Goal: Task Accomplishment & Management: Complete application form

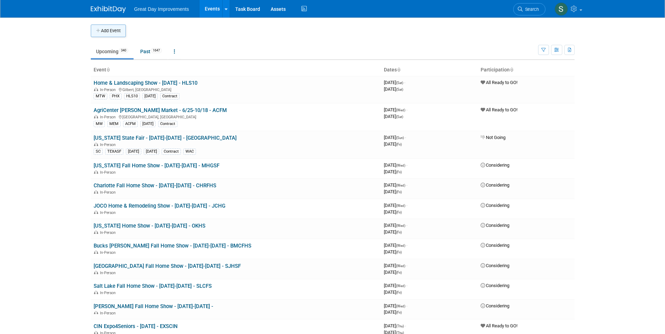
click at [110, 31] on button "Add Event" at bounding box center [108, 31] width 35 height 13
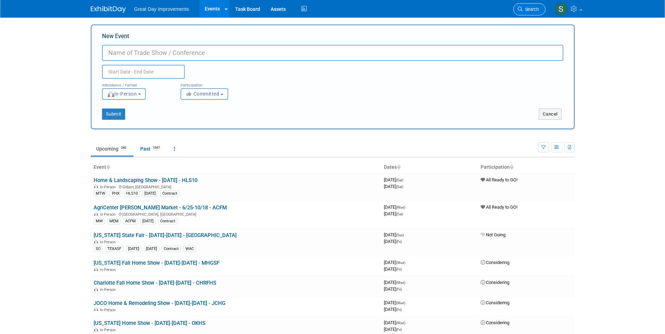
click at [528, 12] on link "Search" at bounding box center [529, 9] width 32 height 12
drag, startPoint x: 524, startPoint y: 9, endPoint x: 509, endPoint y: 7, distance: 15.3
click at [509, 7] on div "Great Day Improvements Events Add Event Bulk Upload Events Shareable Event Boar…" at bounding box center [333, 9] width 484 height 18
click at [524, 8] on span "Search" at bounding box center [531, 9] width 16 height 5
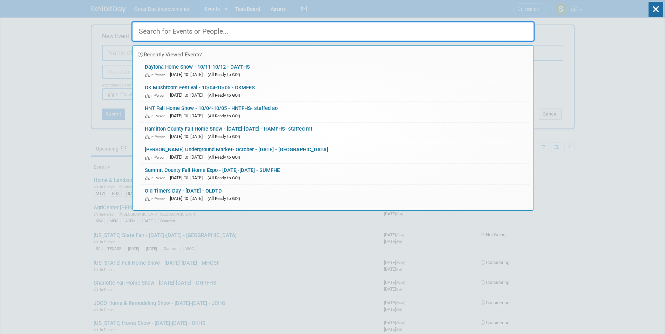
paste input "TUCHLF"
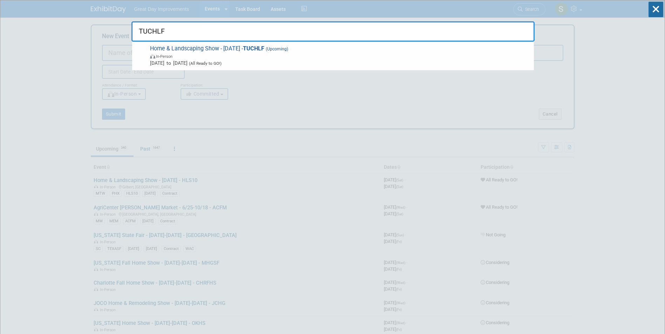
type input "TUCHLF"
click at [271, 50] on span "(Upcoming)" at bounding box center [276, 49] width 24 height 5
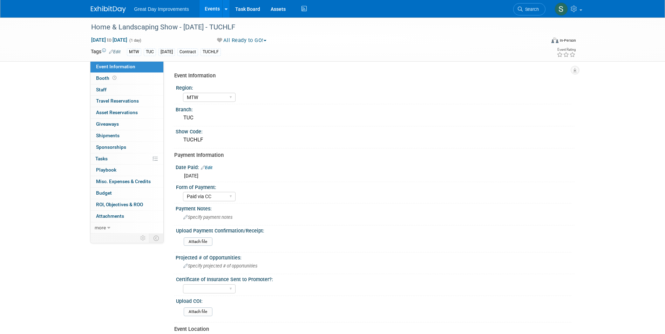
select select "MTW"
select select "Paid via CC"
click at [522, 9] on icon at bounding box center [520, 9] width 5 height 5
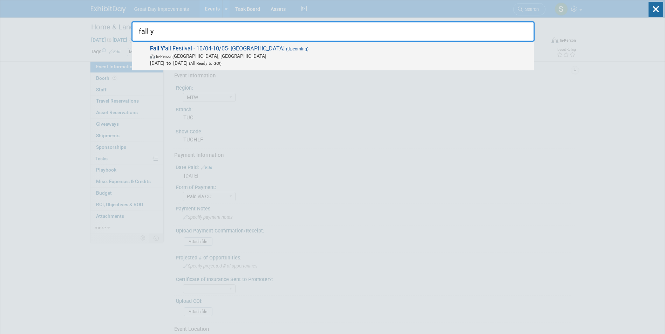
type input "fall y"
click at [189, 59] on span "In-Person Clearwater, FL" at bounding box center [340, 56] width 380 height 7
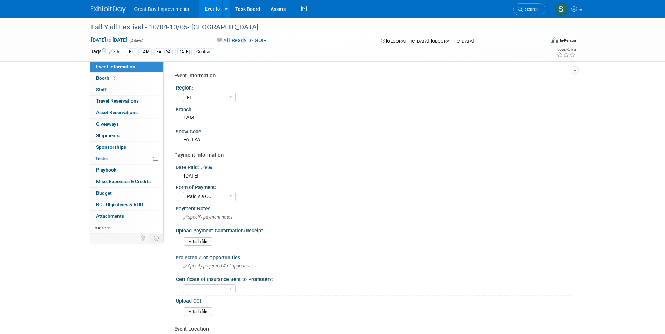
select select "FL"
select select "Paid via CC"
click at [535, 12] on span "Search" at bounding box center [531, 9] width 16 height 5
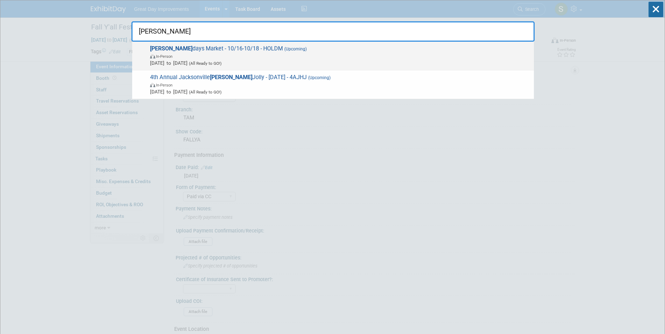
type input "holly"
click at [243, 56] on span "In-Person" at bounding box center [340, 56] width 380 height 7
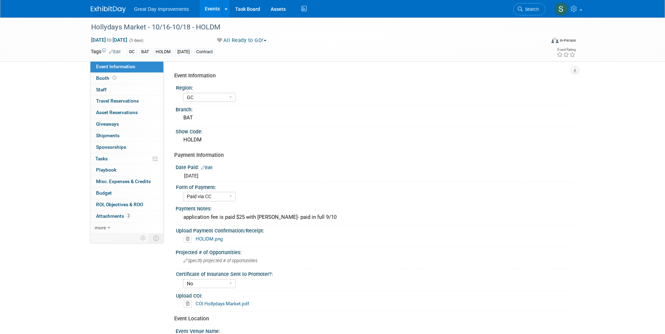
select select "GC"
select select "Paid via CC"
select select "No"
click at [520, 10] on icon at bounding box center [520, 9] width 5 height 5
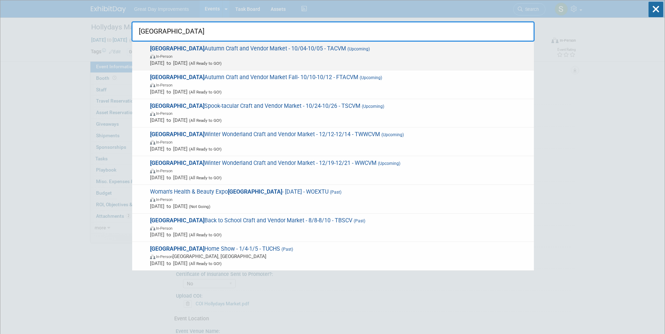
type input "tucson"
click at [222, 62] on span "(All Ready to GO!)" at bounding box center [205, 63] width 34 height 5
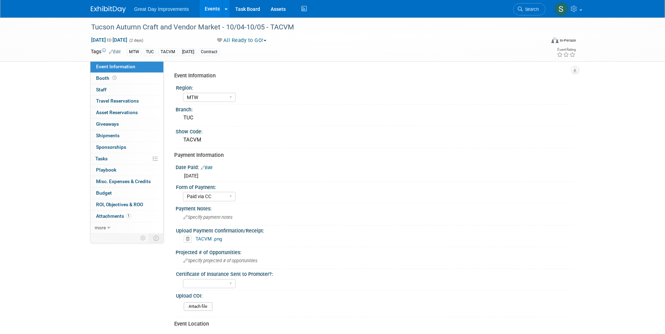
select select "MTW"
select select "Paid via CC"
click at [517, 12] on link "Search" at bounding box center [529, 9] width 32 height 12
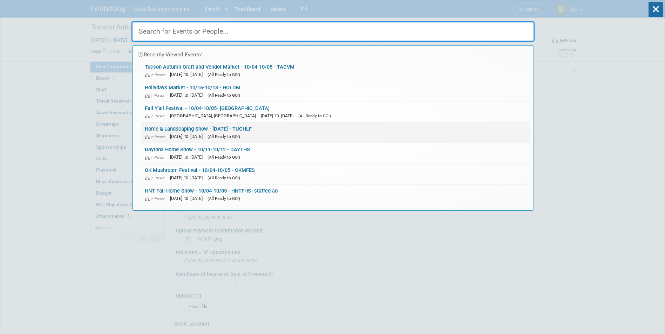
click at [262, 130] on link "Home & Landscaping Show - [DATE] - TUCHLF In-Person [DATE] to [DATE] (All Ready…" at bounding box center [335, 133] width 389 height 20
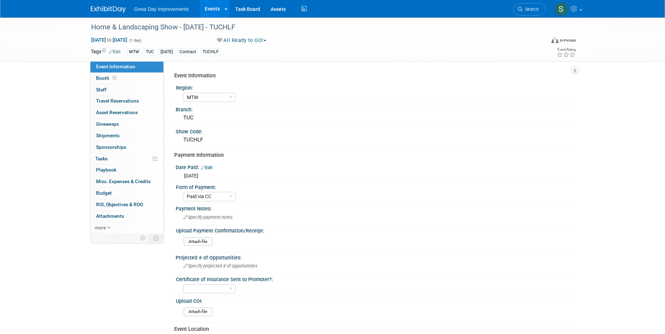
select select "MTW"
select select "Paid via CC"
click at [127, 29] on div "Home & Landscaping Show - [DATE] - TUCHLF" at bounding box center [312, 27] width 446 height 13
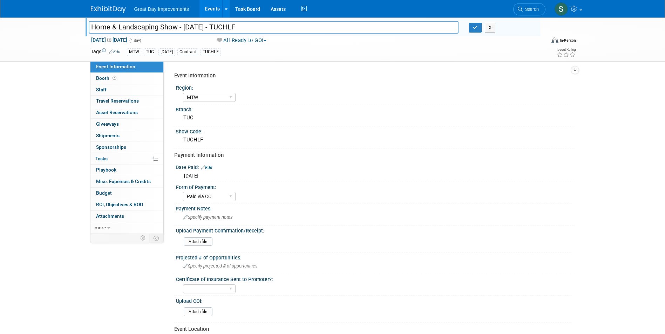
drag, startPoint x: 178, startPoint y: 27, endPoint x: 72, endPoint y: 23, distance: 105.6
click at [72, 23] on div "Home & Landscaping Show - 10/4/25 - TUCHLF Home & Landscaping Show - 10/4/25 - …" at bounding box center [332, 40] width 665 height 44
type input "Home & Landscaping Show - [DATE] - TUCHLF"
click at [94, 11] on img at bounding box center [108, 9] width 35 height 7
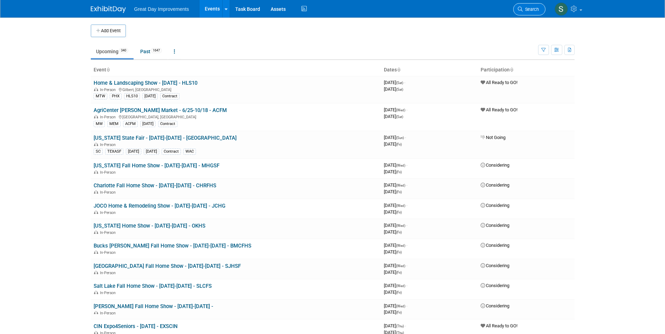
click at [520, 8] on icon at bounding box center [520, 9] width 5 height 5
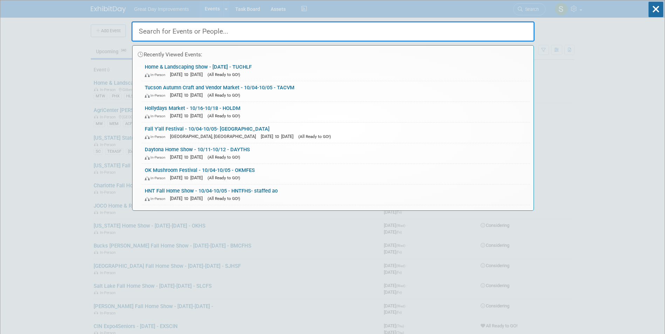
click at [209, 133] on div "In-Person Clearwater, FL Oct 4, 2025 to Oct 5, 2025 (All Ready to GO!)" at bounding box center [336, 136] width 382 height 7
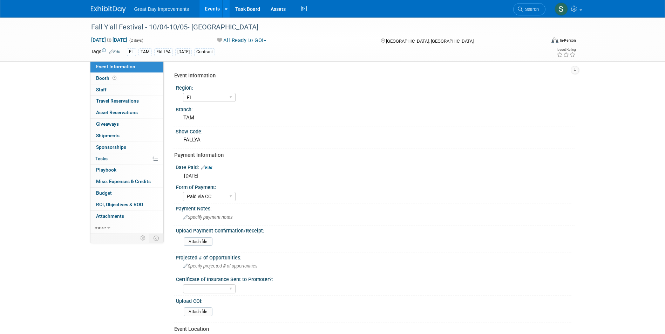
select select "FL"
select select "Paid via CC"
click at [110, 10] on img at bounding box center [108, 9] width 35 height 7
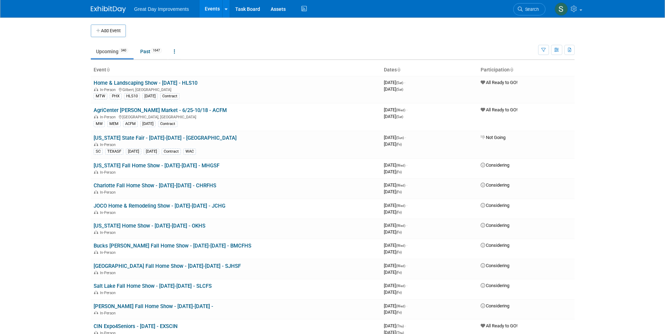
drag, startPoint x: 0, startPoint y: 0, endPoint x: 103, endPoint y: 30, distance: 107.8
click at [102, 29] on button "Add Event" at bounding box center [108, 31] width 35 height 13
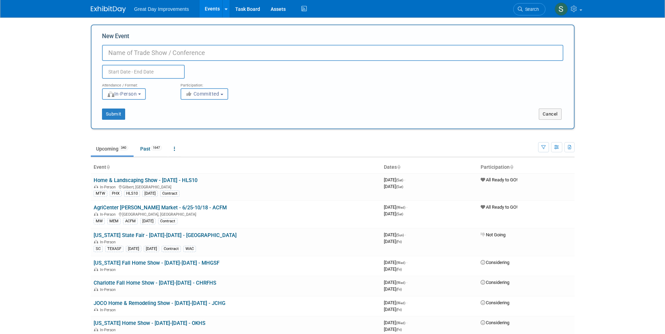
drag, startPoint x: 170, startPoint y: 45, endPoint x: 140, endPoint y: 53, distance: 31.6
paste input "47th Annual Olustee Festival"
type input "47th Annual Olustee Festival - 2/13-2/14 - 47AOF"
click at [215, 95] on span "Committed" at bounding box center [202, 94] width 34 height 6
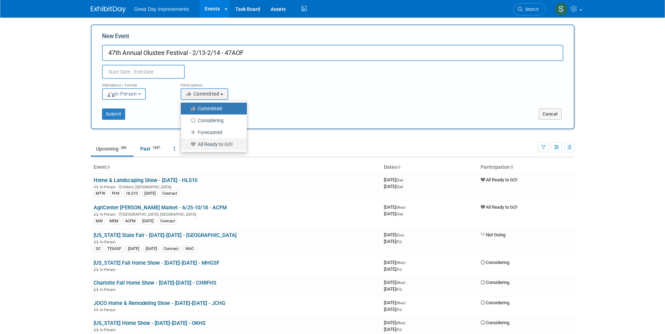
click at [224, 147] on label "All Ready to GO!" at bounding box center [211, 144] width 55 height 9
click at [187, 147] on input "All Ready to GO!" at bounding box center [185, 144] width 5 height 5
select select "102"
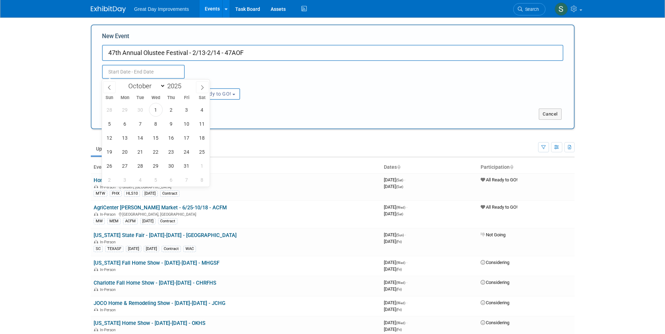
click at [144, 71] on input "text" at bounding box center [143, 72] width 83 height 14
click at [141, 80] on div "January February March April May June July August September October November De…" at bounding box center [155, 86] width 81 height 12
click at [141, 83] on select "January February March April May June July August September October November De…" at bounding box center [145, 86] width 40 height 9
select select "1"
click at [125, 82] on select "January February March April May June July August September October November De…" at bounding box center [145, 86] width 40 height 9
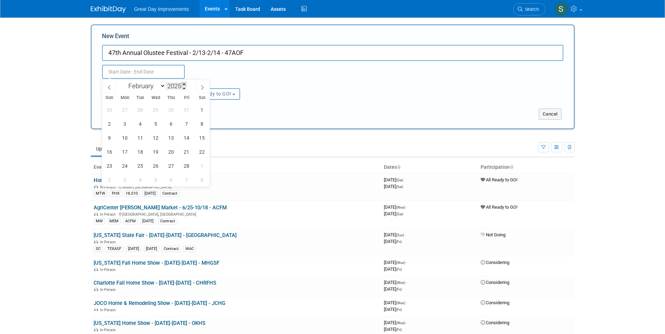
click at [185, 85] on span at bounding box center [184, 84] width 5 height 4
type input "2026"
click at [185, 123] on span "13" at bounding box center [187, 124] width 14 height 14
click at [201, 123] on span "14" at bounding box center [202, 124] width 14 height 14
type input "Feb 13, 2026 to Feb 14, 2026"
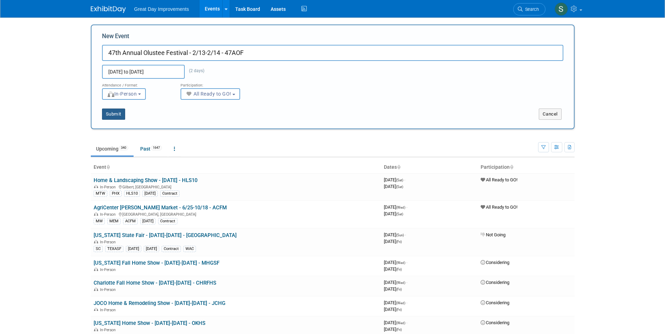
click at [119, 110] on button "Submit" at bounding box center [113, 114] width 23 height 11
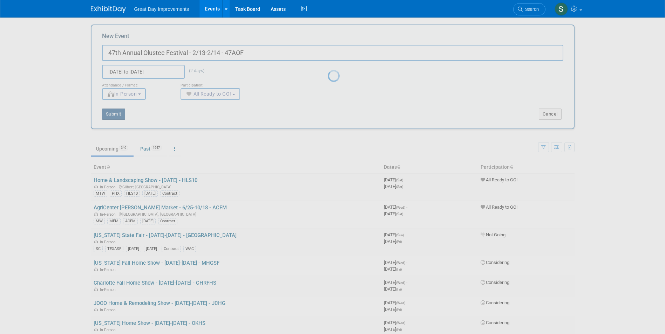
type input "47th Annual Olustee Festival - 2/13-2/14 - 47AOF"
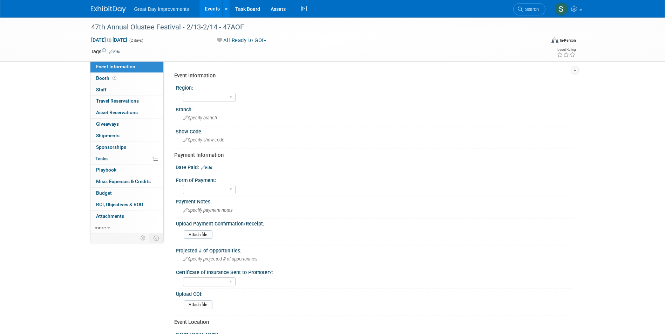
click at [115, 50] on link "Edit" at bounding box center [115, 51] width 12 height 5
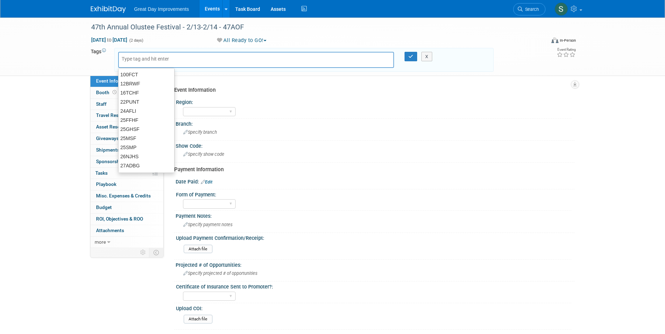
click at [150, 58] on input "text" at bounding box center [150, 58] width 56 height 7
type input "FL"
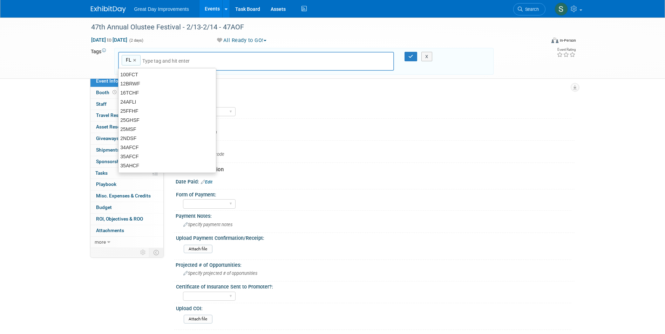
type input "FL"
type input "JAC"
type input "FL, JAC"
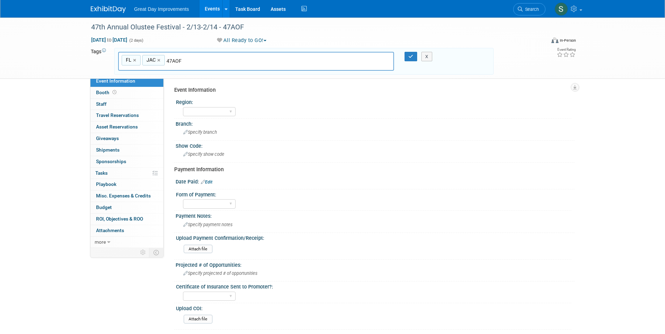
type input "47AOF"
type input "FL, JAC, 47AOF"
type input "D"
type input "[DATE]"
type input "FL, JAC, 47AOF, FEB25"
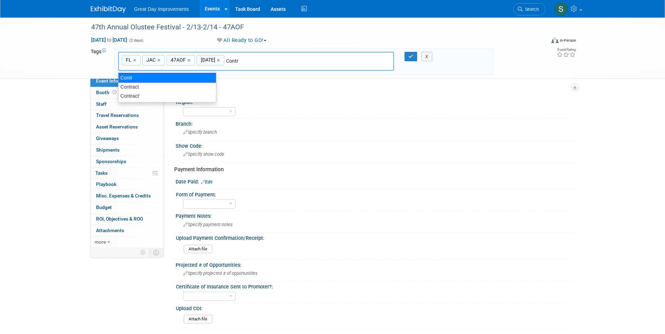
type input "Contract"
type input "FL, JAC, 47AOF, FEB25, Contract"
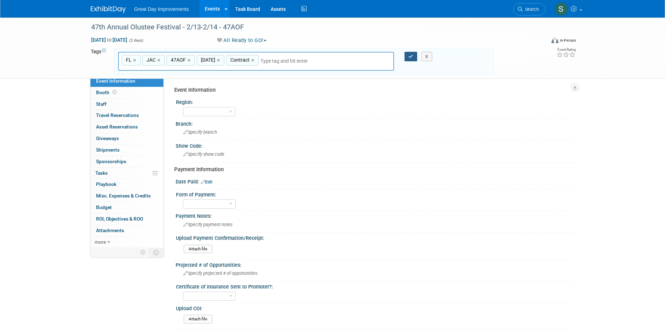
click at [412, 55] on icon "button" at bounding box center [410, 56] width 5 height 5
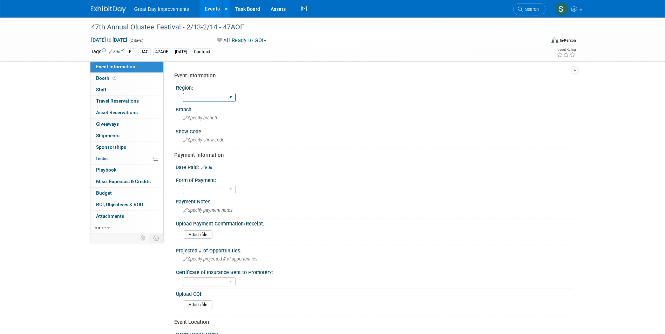
click at [208, 100] on select "GC MA MW MTW NE NEW OV PL PNW SA SE SC UMW FL" at bounding box center [209, 97] width 53 height 9
select select "FL"
click at [183, 93] on select "GC MA MW MTW NE NEW OV PL PNW SA SE SC UMW FL" at bounding box center [209, 97] width 53 height 9
click at [205, 113] on div "Specify branch" at bounding box center [375, 118] width 388 height 11
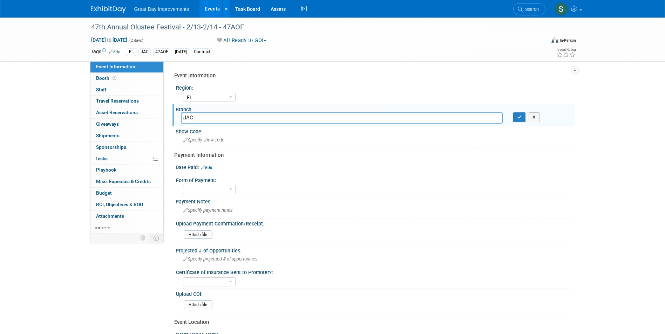
type input "JAC"
click at [519, 117] on icon "button" at bounding box center [519, 117] width 5 height 5
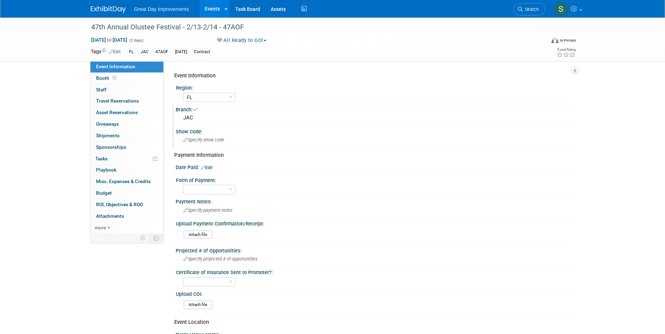
click at [232, 141] on div "Specify show code" at bounding box center [375, 140] width 388 height 11
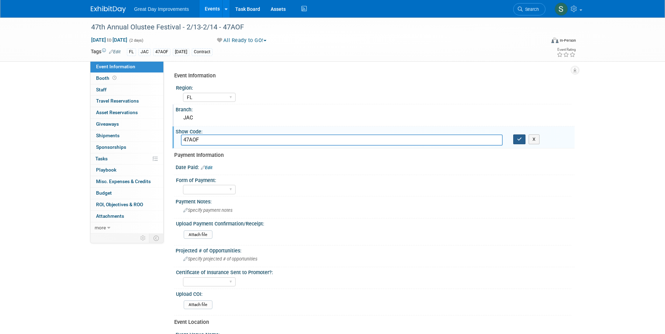
type input "47AOF"
click at [516, 139] on button "button" at bounding box center [519, 140] width 13 height 10
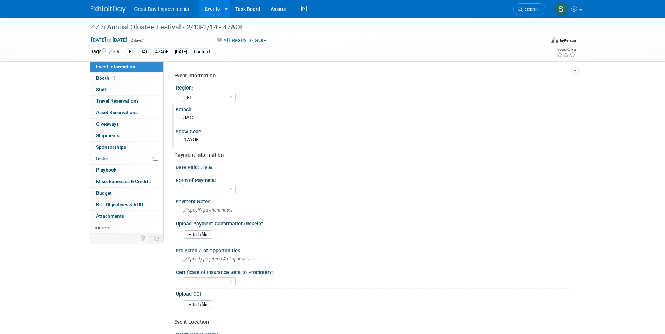
click at [97, 7] on img at bounding box center [108, 9] width 35 height 7
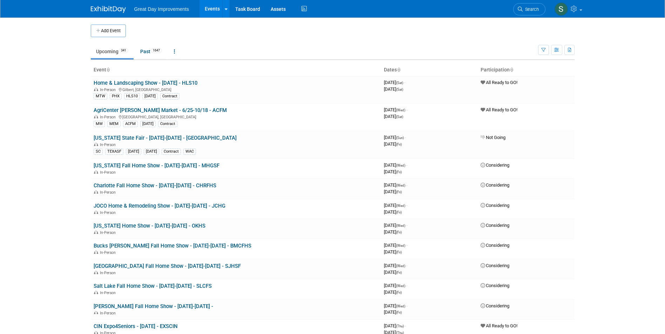
click at [108, 33] on button "Add Event" at bounding box center [108, 31] width 35 height 13
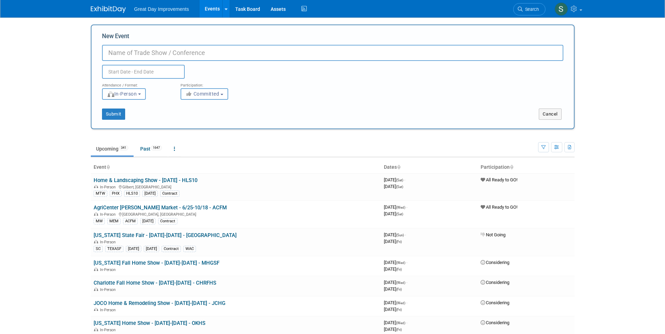
paste input "ArtsFest"
click at [539, 14] on link "Search" at bounding box center [529, 9] width 32 height 12
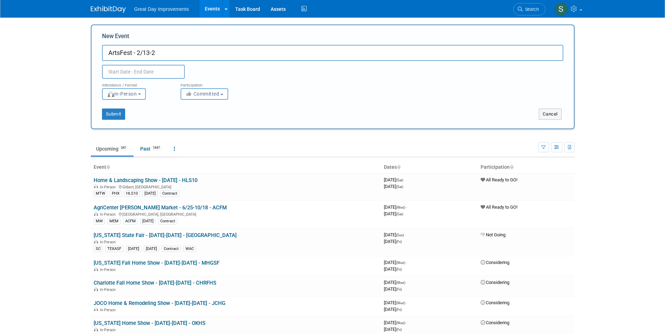
click at [161, 53] on input "ArtsFest - 2/13-2" at bounding box center [332, 53] width 461 height 16
type input "ArtsFest - 2/13-2/14 - ARFEST"
click at [205, 94] on span "Committed" at bounding box center [202, 94] width 34 height 6
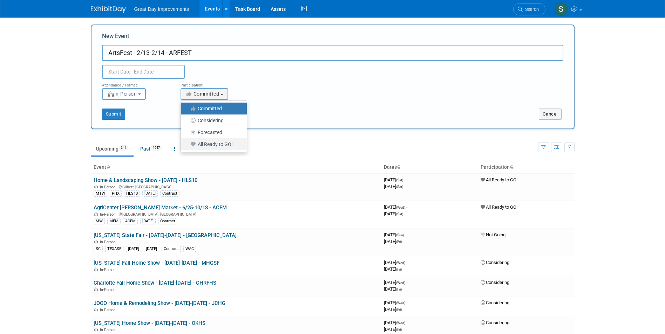
click at [219, 145] on label "All Ready to GO!" at bounding box center [211, 144] width 55 height 9
click at [187, 145] on input "All Ready to GO!" at bounding box center [185, 144] width 5 height 5
select select "102"
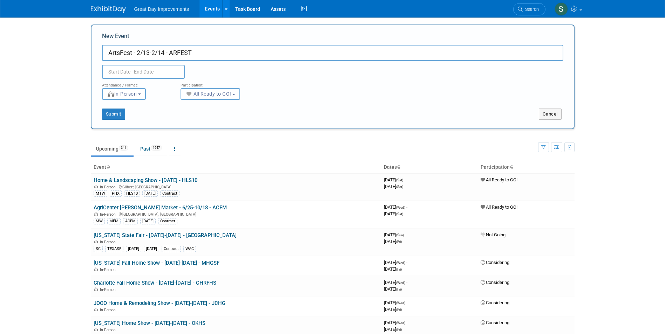
click at [150, 69] on input "text" at bounding box center [143, 72] width 83 height 14
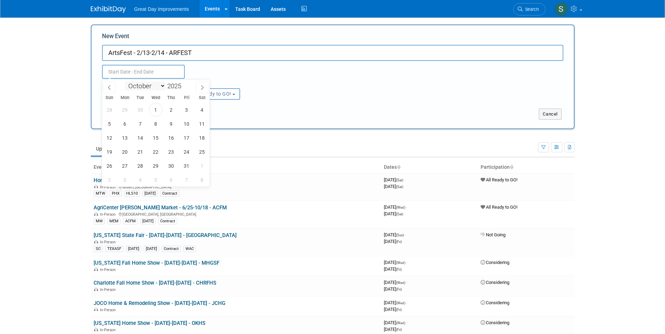
click at [160, 86] on select "January February March April May June July August September October November De…" at bounding box center [145, 86] width 40 height 9
select select "1"
click at [125, 82] on select "January February March April May June July August September October November De…" at bounding box center [145, 86] width 40 height 9
click at [185, 84] on span at bounding box center [184, 84] width 5 height 4
type input "2026"
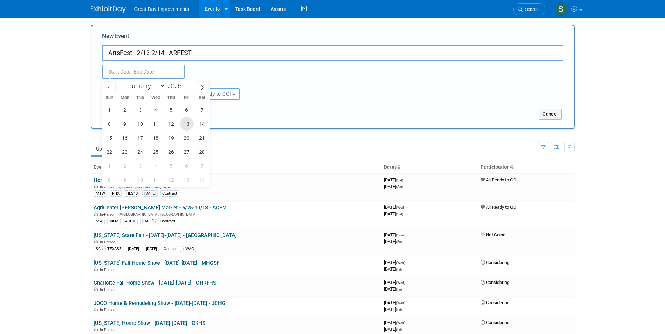
click at [184, 122] on span "13" at bounding box center [187, 124] width 14 height 14
click at [201, 121] on span "14" at bounding box center [202, 124] width 14 height 14
type input "Feb 13, 2026 to Feb 14, 2026"
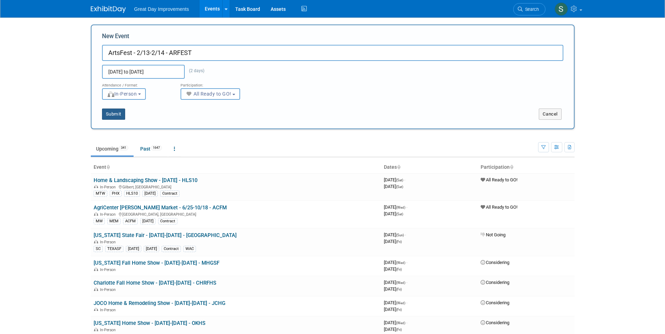
click at [116, 111] on button "Submit" at bounding box center [113, 114] width 23 height 11
type input "ArtsFest - 2/13-2/14 - ARFEST"
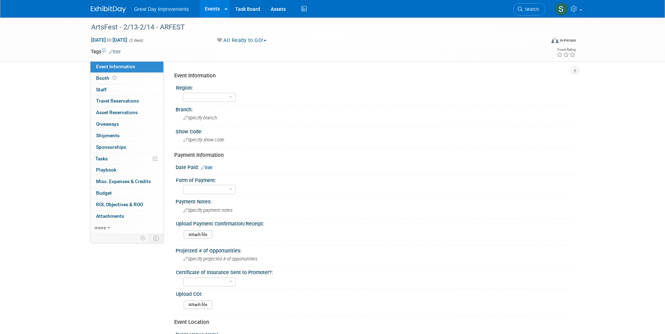
click at [115, 50] on link "Edit" at bounding box center [115, 51] width 12 height 5
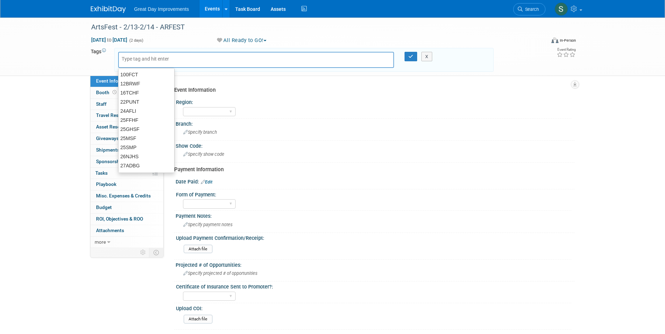
click at [127, 59] on input "text" at bounding box center [150, 58] width 56 height 7
type input "FL"
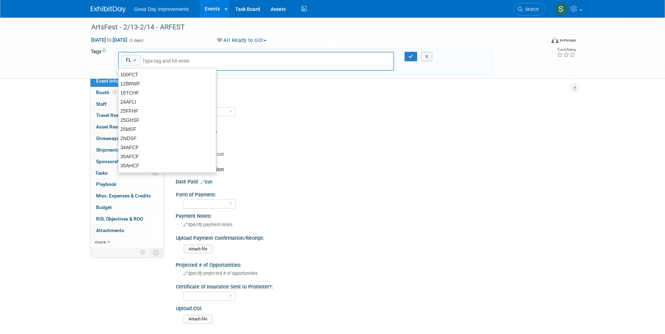
type input "FL"
type input "JAC"
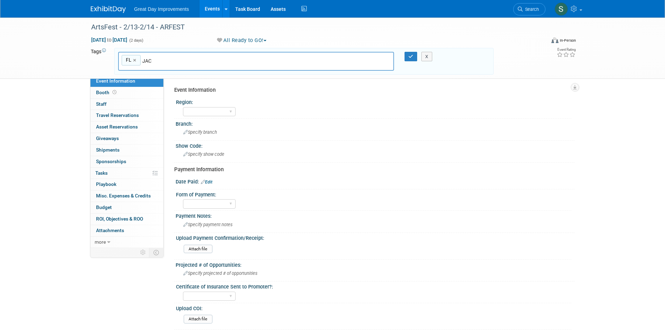
type input "FL, JAC"
type input "ARFEST"
type input "FL, JAC, ARFEST"
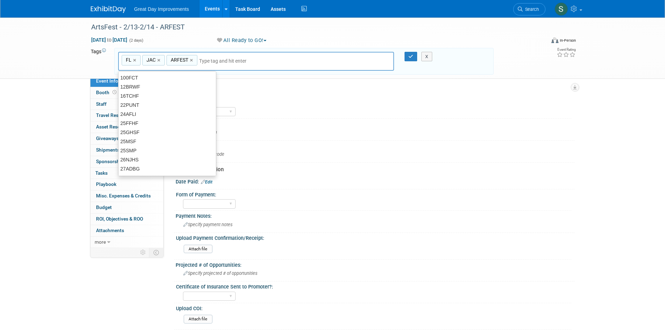
type input "D"
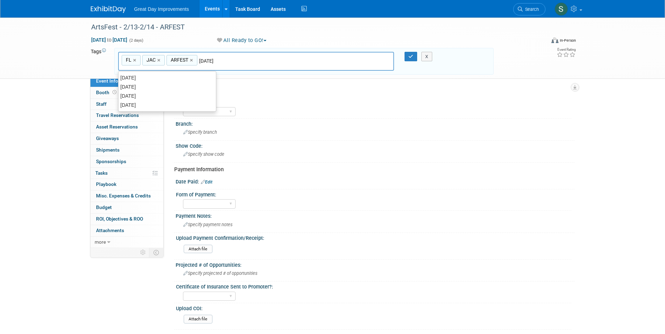
type input "[DATE]"
type input "FL, JAC, ARFEST, FEB25"
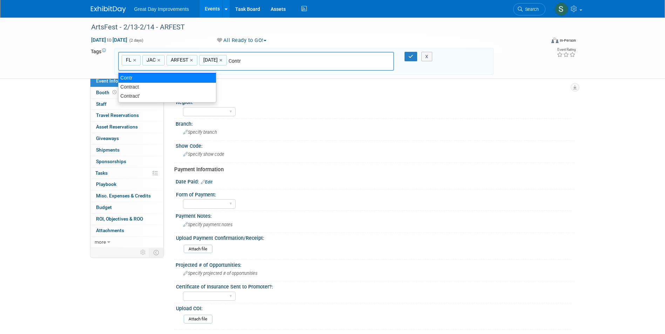
type input "Contract"
type input "FL, JAC, ARFEST, FEB25, Contract"
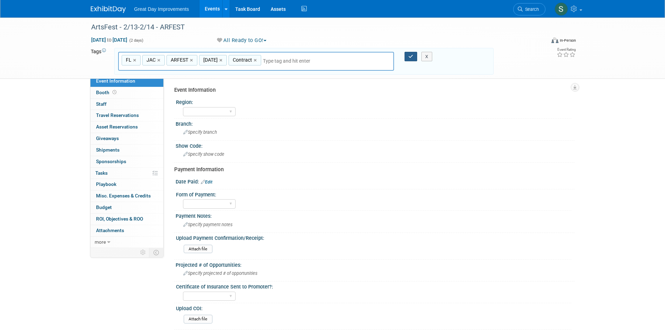
click at [411, 55] on icon "button" at bounding box center [410, 56] width 5 height 5
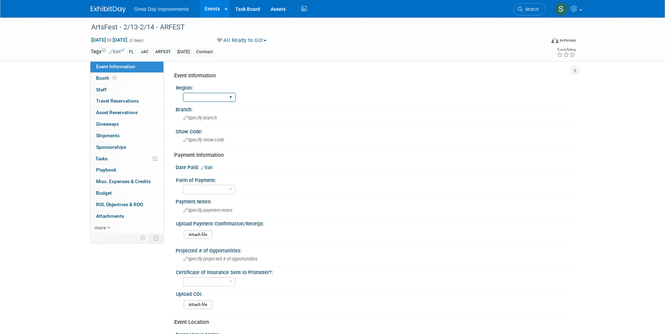
click at [221, 95] on select "GC MA MW MTW NE NEW OV PL PNW SA SE SC UMW FL" at bounding box center [209, 97] width 53 height 9
select select "FL"
click at [183, 93] on select "GC MA MW MTW NE NEW OV PL PNW SA SE SC UMW FL" at bounding box center [209, 97] width 53 height 9
click at [205, 118] on span "Specify branch" at bounding box center [200, 117] width 34 height 5
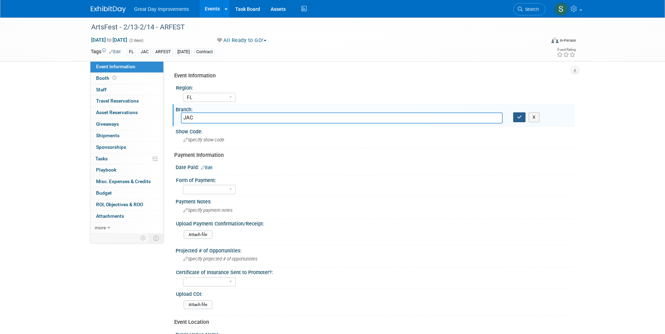
type input "JAC"
click at [517, 116] on icon "button" at bounding box center [519, 117] width 5 height 5
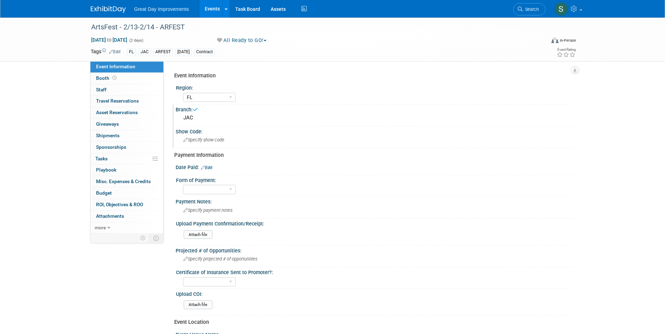
click at [209, 141] on span "Specify show code" at bounding box center [203, 139] width 41 height 5
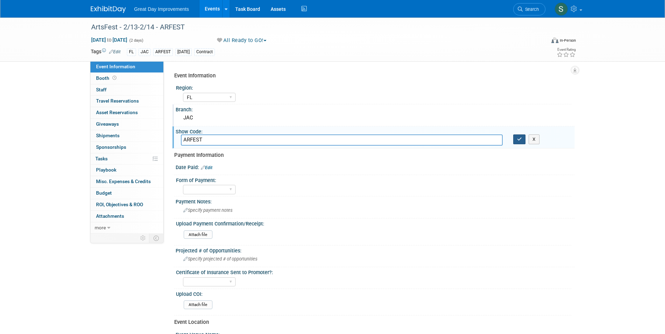
type input "ARFEST"
click at [517, 137] on icon "button" at bounding box center [519, 139] width 5 height 5
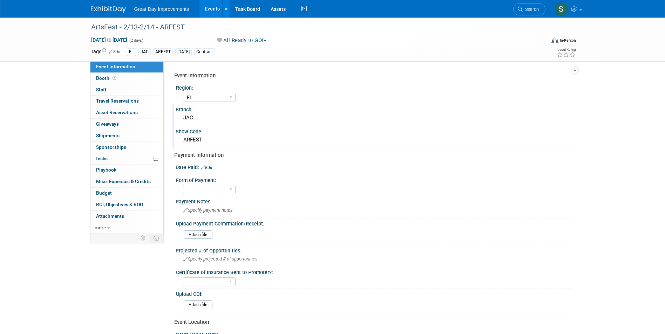
click at [102, 11] on img at bounding box center [108, 9] width 35 height 7
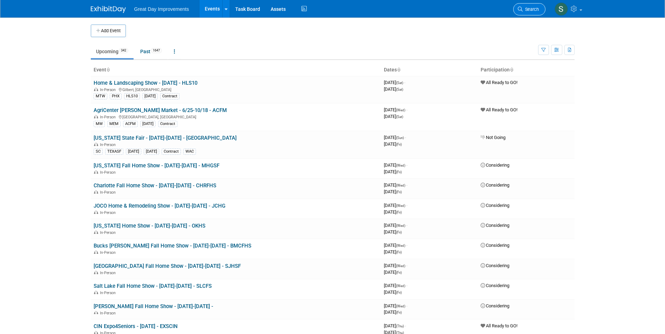
click at [528, 8] on span "Search" at bounding box center [531, 9] width 16 height 5
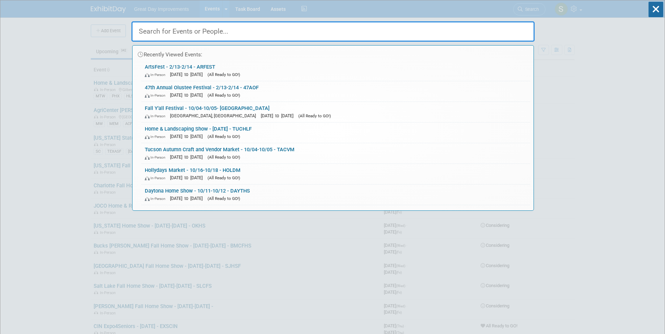
paste input "2026 Home Garden"
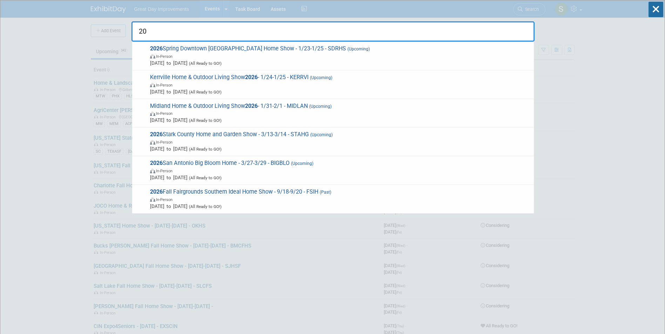
type input "2"
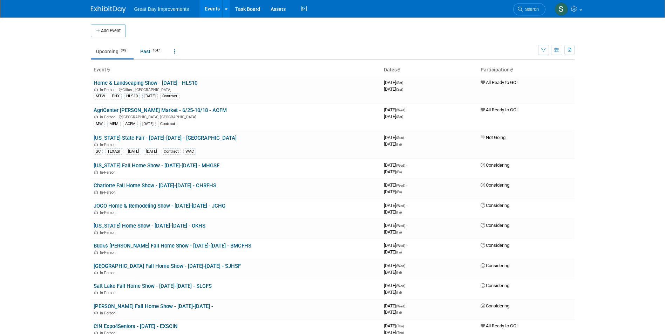
click at [534, 11] on span "Search" at bounding box center [531, 9] width 16 height 5
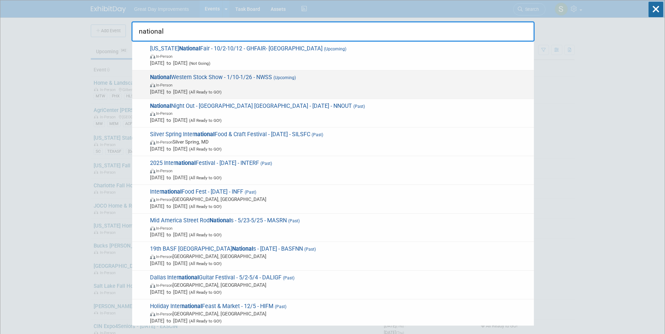
type input "national"
click at [267, 84] on span "In-Person" at bounding box center [340, 84] width 380 height 7
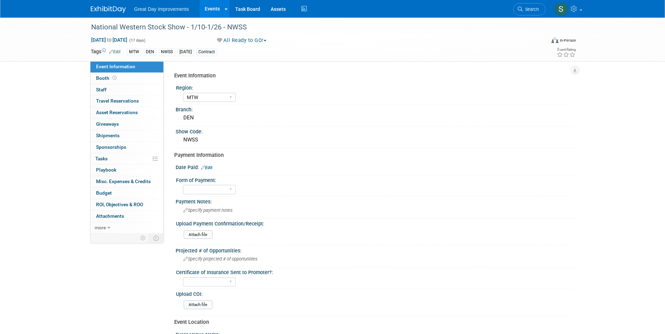
select select "MTW"
click at [219, 214] on div "Specify payment notes" at bounding box center [375, 210] width 388 height 11
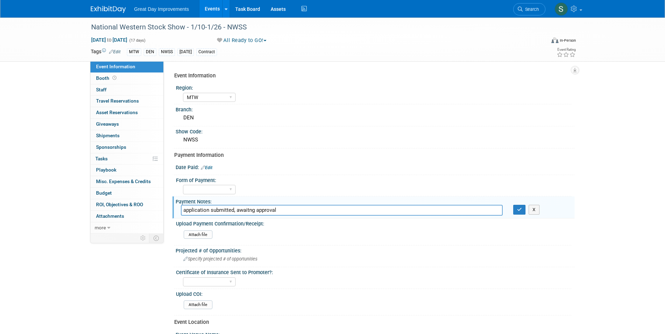
type input "application submitted, awaitng approval"
drag, startPoint x: 246, startPoint y: 216, endPoint x: 212, endPoint y: 203, distance: 37.0
click at [213, 203] on div "Payment Notes:" at bounding box center [375, 201] width 399 height 9
click at [515, 207] on button "button" at bounding box center [519, 210] width 13 height 10
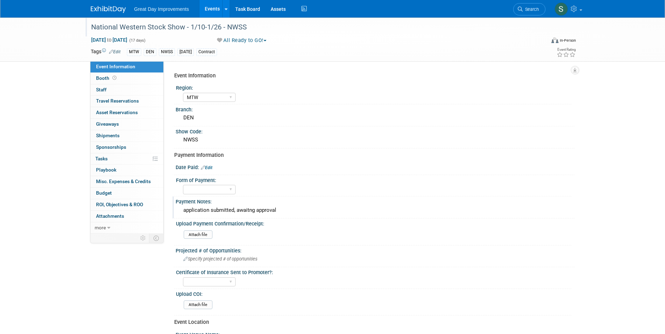
click at [151, 31] on div "National Western Stock Show - 1/10-1/26 - NWSS" at bounding box center [312, 27] width 446 height 13
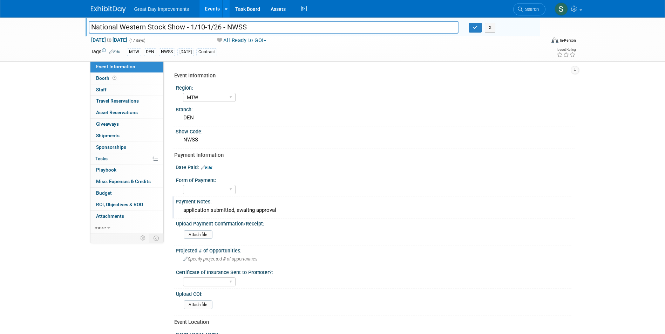
drag, startPoint x: 235, startPoint y: 29, endPoint x: 226, endPoint y: 29, distance: 9.1
click at [226, 29] on input "National Western Stock Show - 1/10-1/26 - NWSS" at bounding box center [274, 27] width 370 height 12
type input "National Western Stock Show - 1/10-1/26 - NWSS"
click at [471, 29] on button "button" at bounding box center [475, 28] width 13 height 10
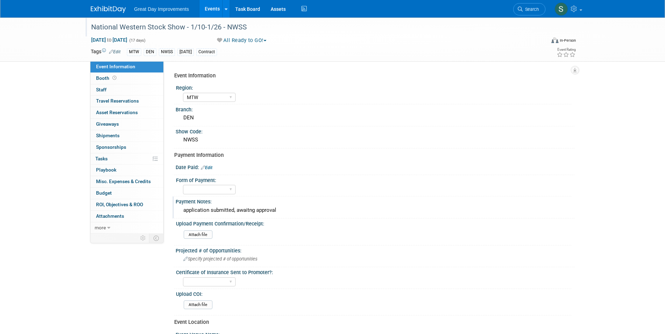
click at [534, 10] on span "Search" at bounding box center [531, 9] width 16 height 5
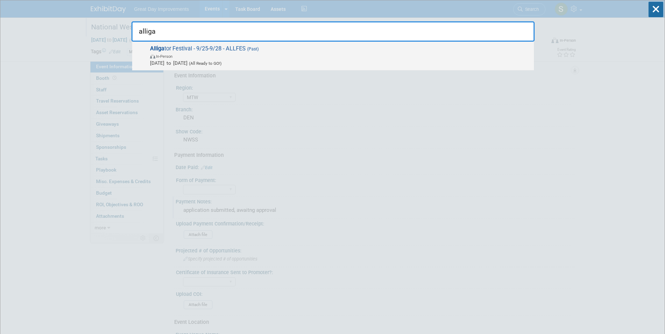
type input "alliga"
click at [240, 53] on span "In-Person" at bounding box center [340, 56] width 380 height 7
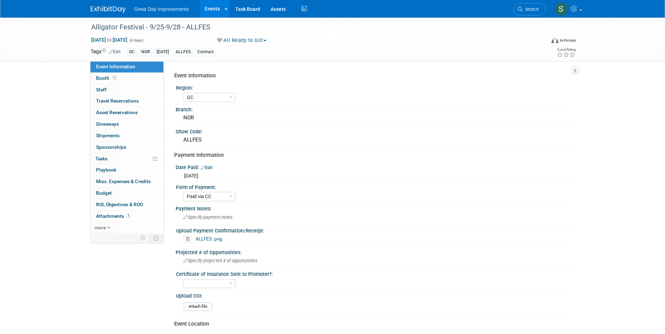
select select "GC"
select select "Paid via CC"
click at [208, 243] on div "ALLFES .png" at bounding box center [376, 239] width 390 height 11
click at [207, 237] on link "ALLFES .png" at bounding box center [209, 239] width 27 height 6
click at [120, 9] on img at bounding box center [108, 9] width 35 height 7
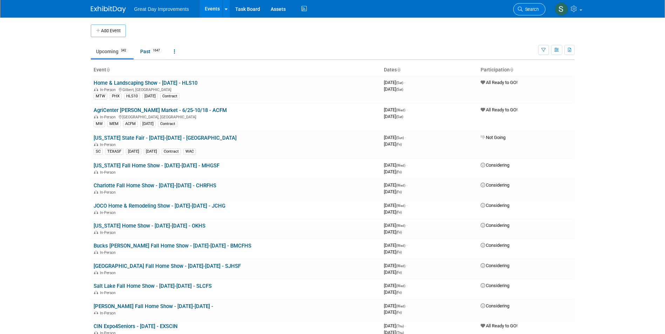
click at [534, 7] on span "Search" at bounding box center [531, 9] width 16 height 5
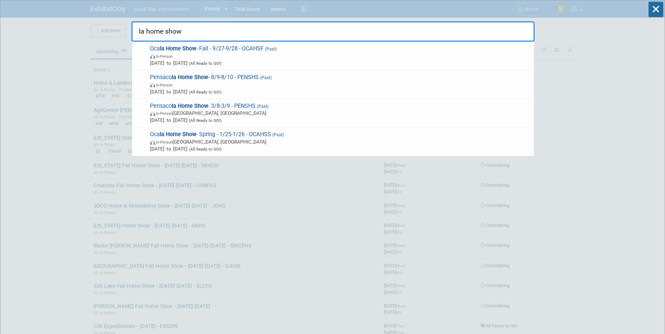
type input "la home show"
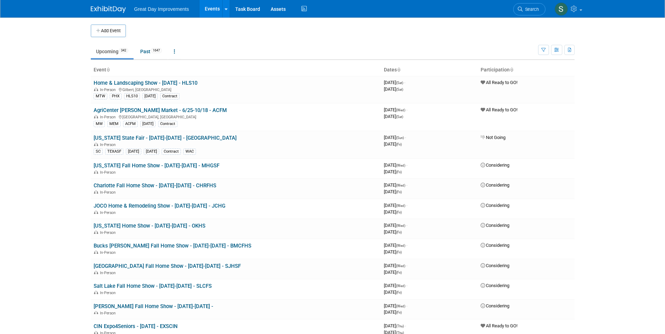
click at [110, 11] on img at bounding box center [108, 9] width 35 height 7
click at [523, 8] on span "Search" at bounding box center [531, 9] width 16 height 5
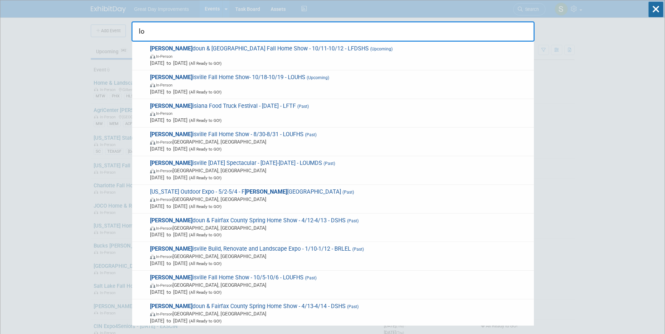
type input "l"
